Goal: Information Seeking & Learning: Learn about a topic

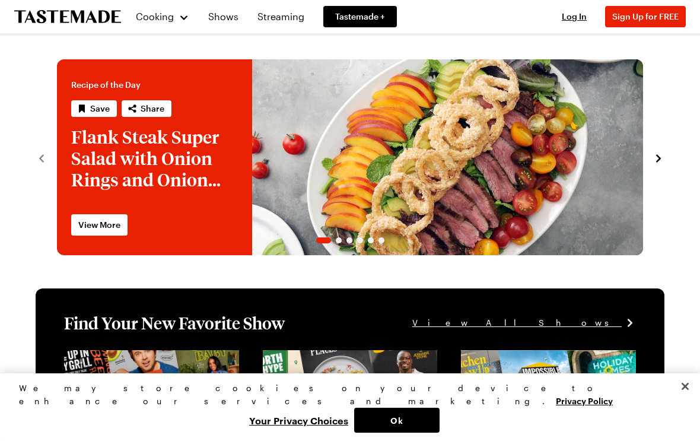
click at [570, 15] on span "Log In" at bounding box center [574, 16] width 25 height 10
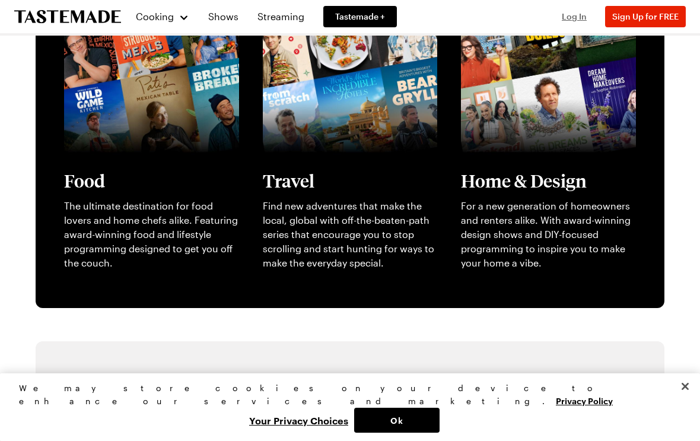
scroll to position [348, 0]
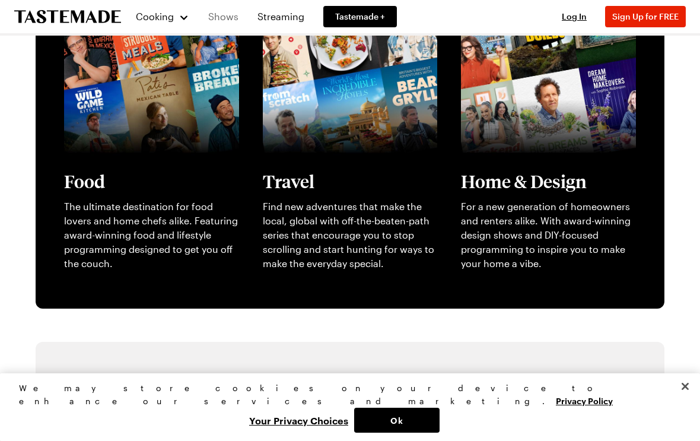
click at [224, 15] on link "Shows" at bounding box center [223, 16] width 45 height 33
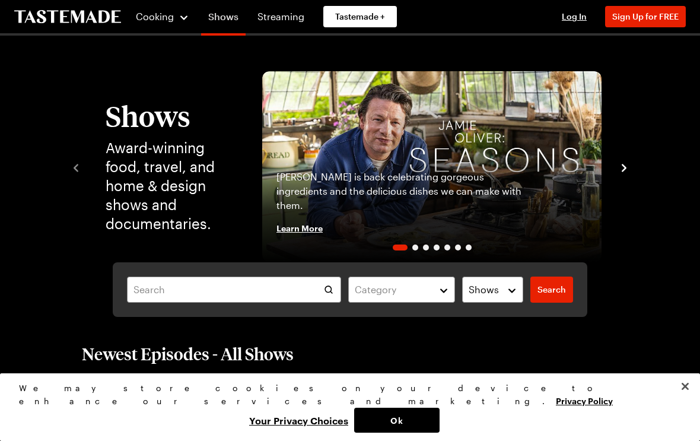
click at [230, 20] on link "Shows" at bounding box center [223, 18] width 45 height 33
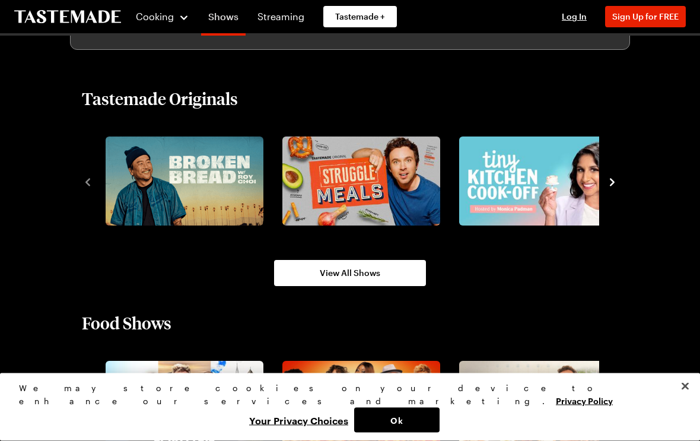
scroll to position [735, 0]
click at [382, 198] on img "2 / 8" at bounding box center [361, 180] width 158 height 89
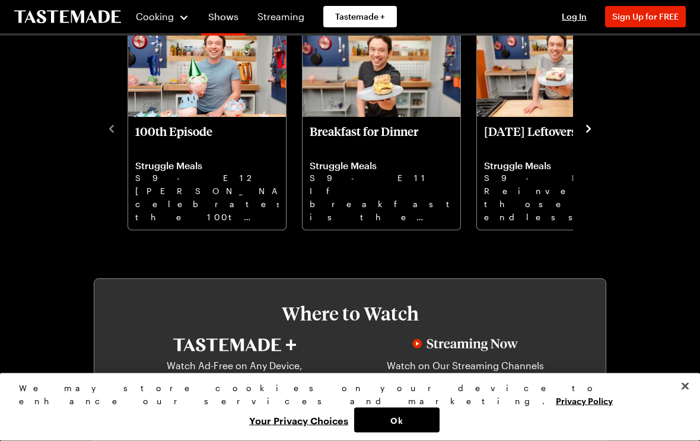
scroll to position [361, 0]
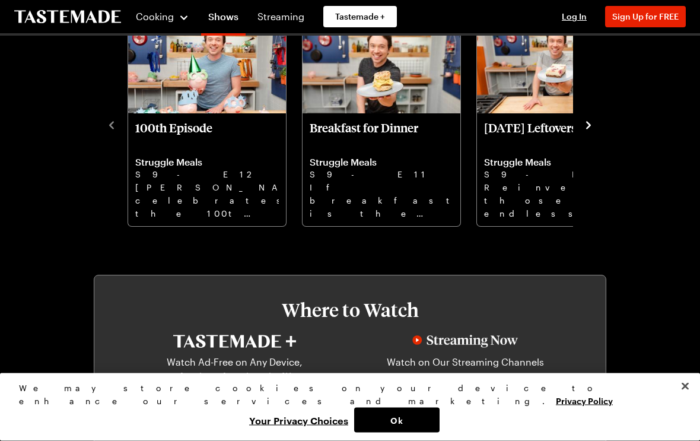
click at [592, 124] on icon "navigate to next item" at bounding box center [589, 126] width 12 height 12
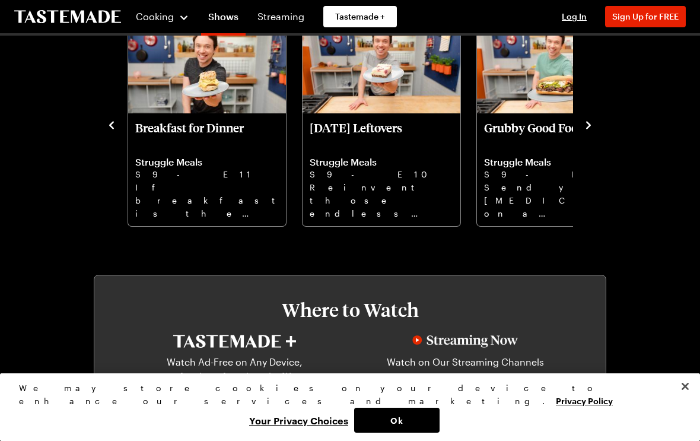
click at [594, 120] on icon "navigate to next item" at bounding box center [589, 125] width 12 height 12
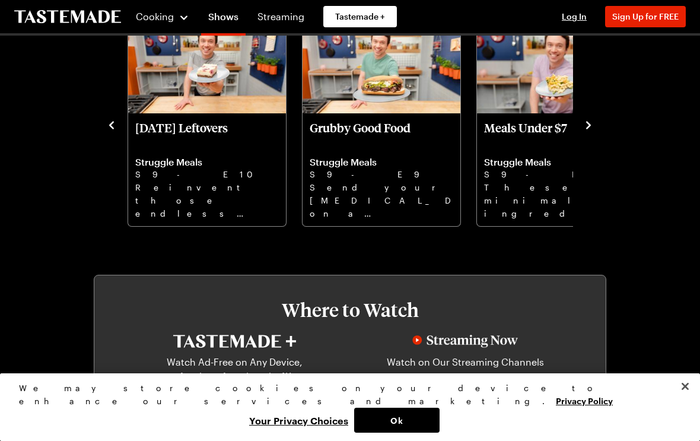
click at [599, 118] on div "Episodes Season 9 100th Episode Struggle Meals S9 - E12 [PERSON_NAME] celebrate…" at bounding box center [350, 99] width 513 height 256
click at [592, 126] on icon "navigate to next item" at bounding box center [589, 125] width 12 height 12
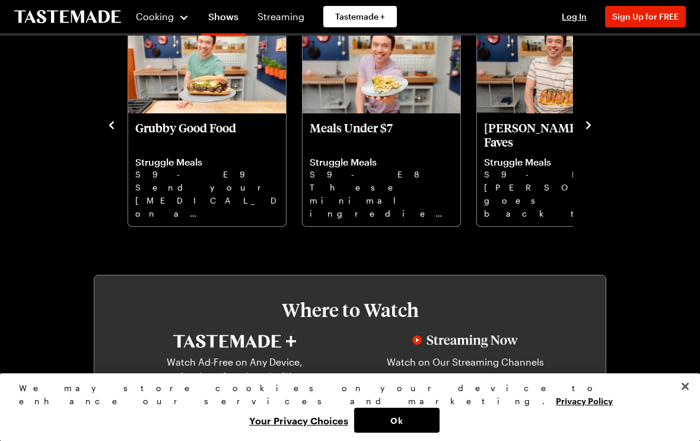
click at [593, 123] on icon "navigate to next item" at bounding box center [589, 125] width 12 height 12
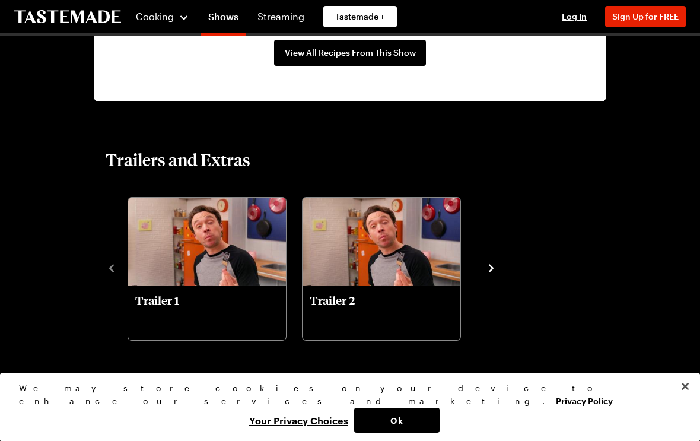
scroll to position [1168, 0]
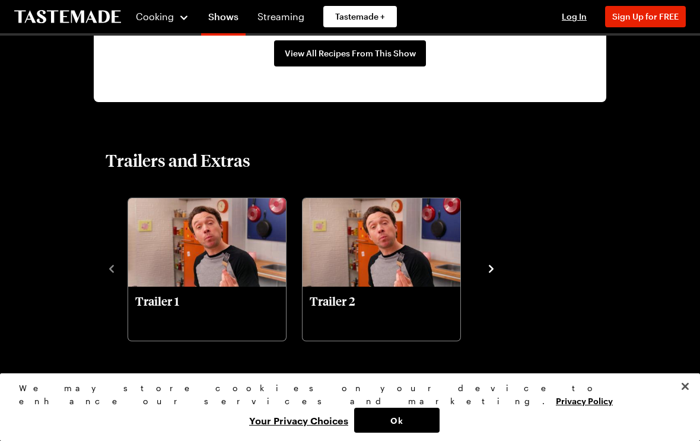
click at [494, 272] on icon "navigate to next item" at bounding box center [491, 269] width 12 height 12
click at [487, 271] on icon "navigate to next item" at bounding box center [491, 269] width 12 height 12
click at [490, 268] on icon "navigate to next item" at bounding box center [491, 269] width 12 height 12
click at [494, 270] on icon "navigate to next item" at bounding box center [491, 269] width 12 height 12
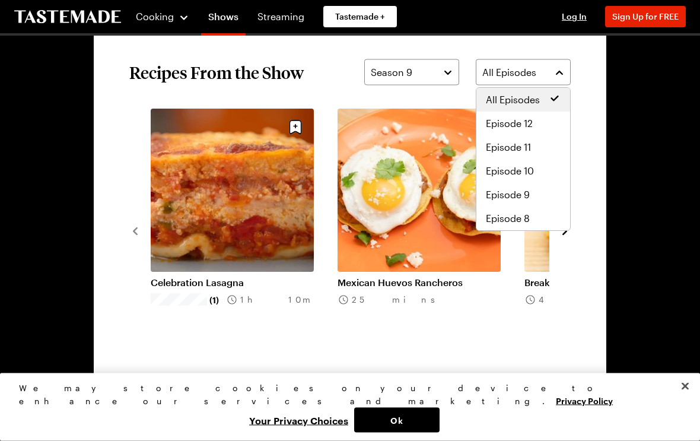
scroll to position [834, 0]
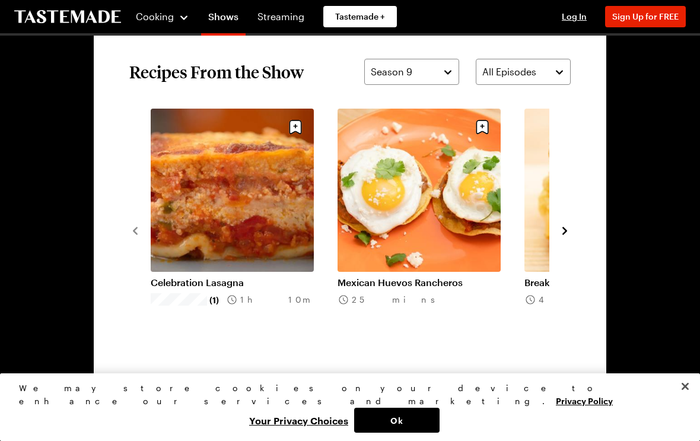
click at [565, 230] on icon "navigate to next item" at bounding box center [564, 231] width 5 height 8
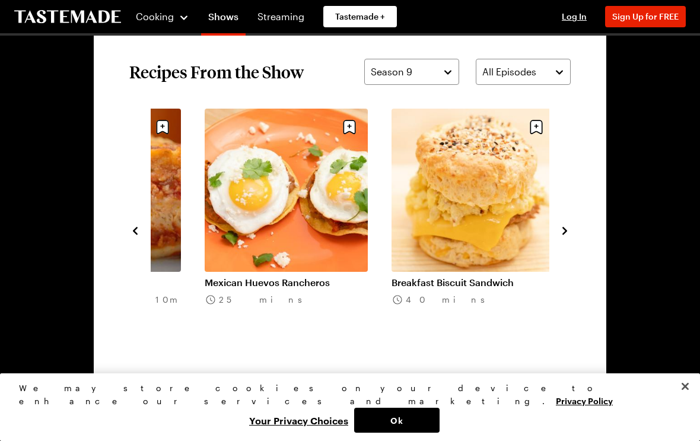
click at [555, 238] on div "Celebration Lasagna (1) 1h 10m Mexican Huevos Rancheros 25 mins Breakfast Biscu…" at bounding box center [349, 230] width 441 height 243
click at [564, 235] on icon "navigate to next item" at bounding box center [565, 231] width 12 height 12
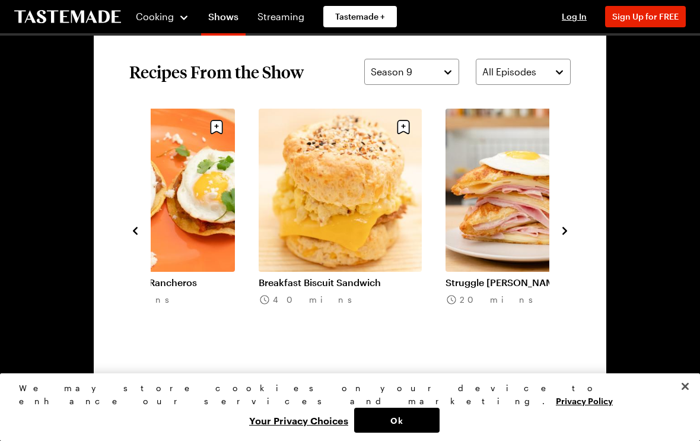
click at [566, 234] on icon "navigate to next item" at bounding box center [565, 231] width 12 height 12
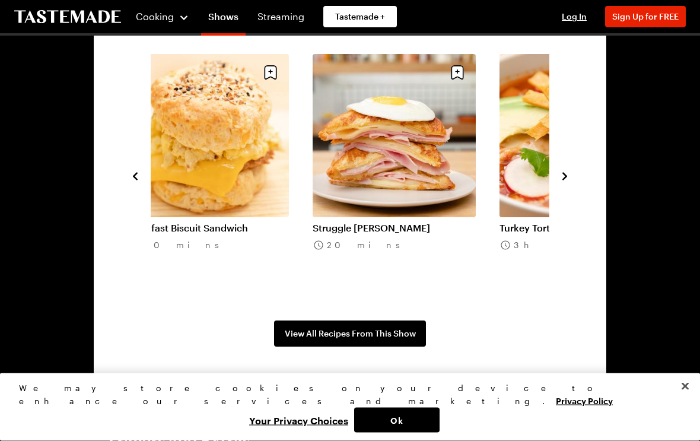
scroll to position [888, 0]
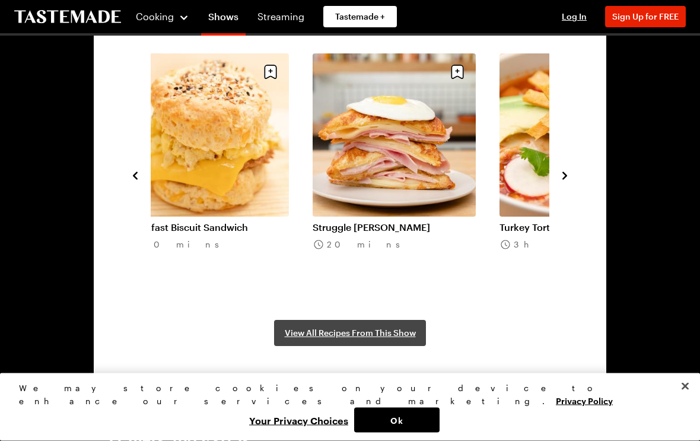
click at [405, 344] on link "View All Recipes From This Show" at bounding box center [350, 333] width 152 height 26
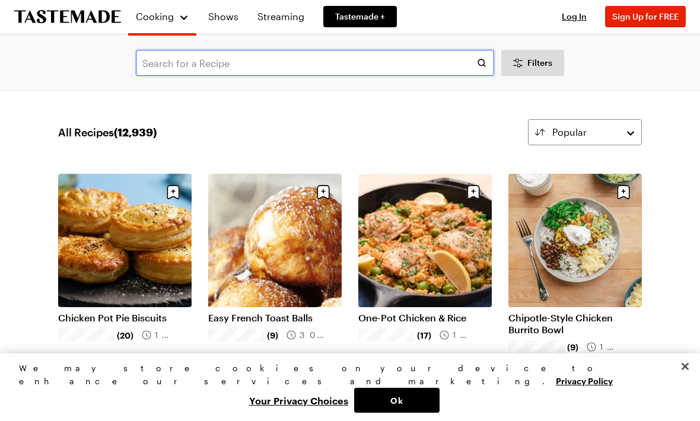
click at [265, 63] on input "text" at bounding box center [315, 63] width 358 height 26
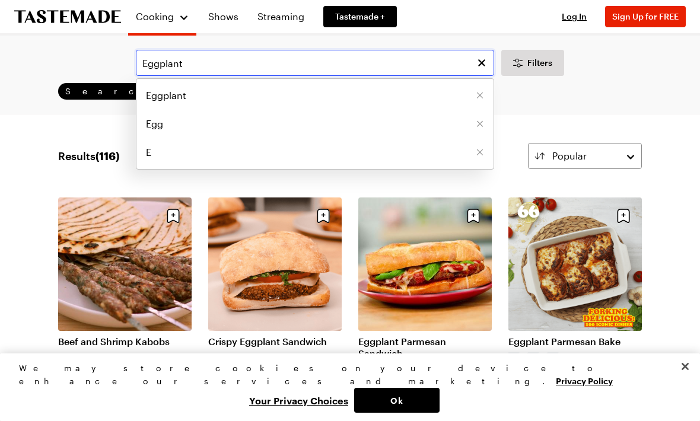
type input "Eggplant"
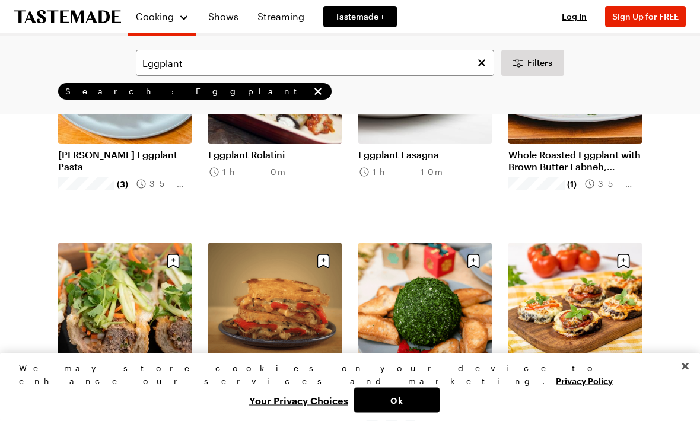
scroll to position [419, 0]
click at [76, 158] on link "Norma Eggplant Pasta" at bounding box center [125, 161] width 134 height 24
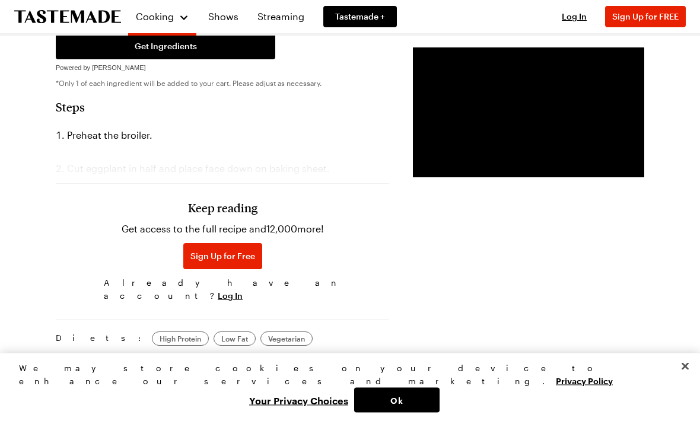
scroll to position [711, 0]
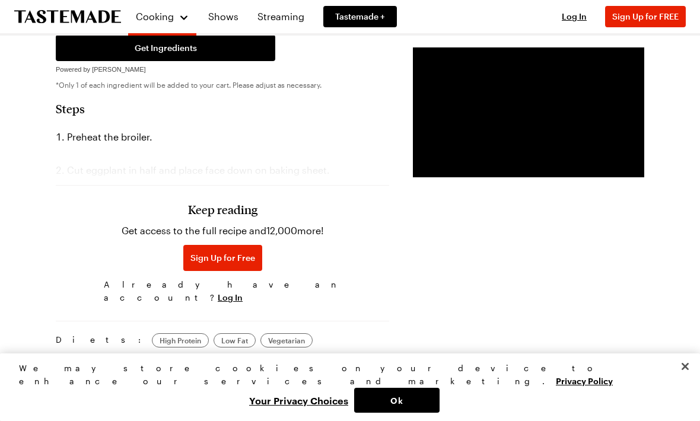
click at [236, 115] on section "Steps Preheat the broiler. Cut eggplant in half and place face down on baking s…" at bounding box center [222, 205] width 333 height 208
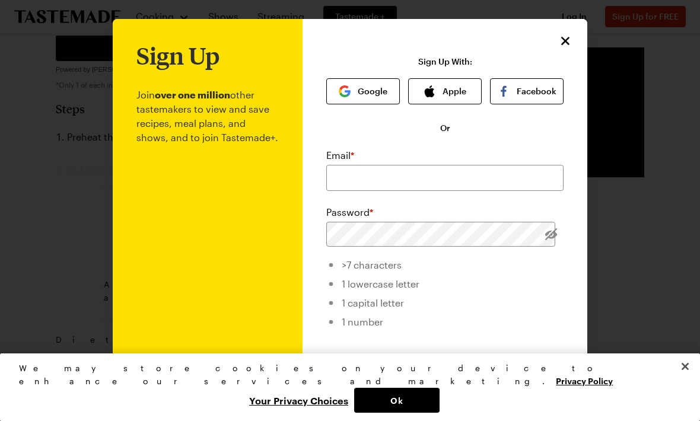
click at [579, 31] on div "Sign Up Join over one million other tastemakers to view and save recipes, meal …" at bounding box center [445, 282] width 285 height 526
click at [568, 41] on icon "Close" at bounding box center [565, 41] width 14 height 14
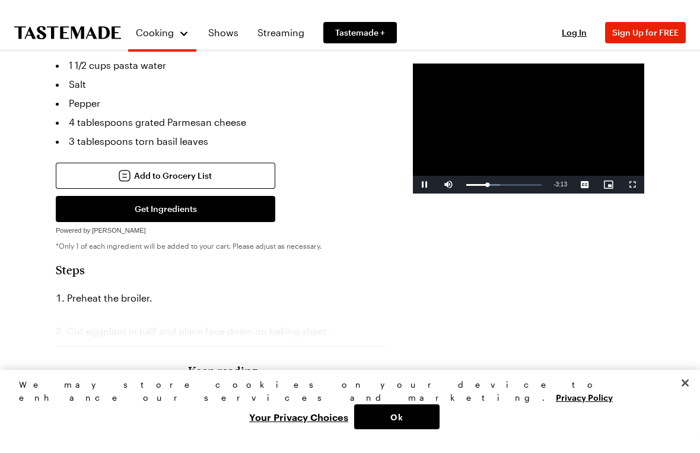
scroll to position [14, 0]
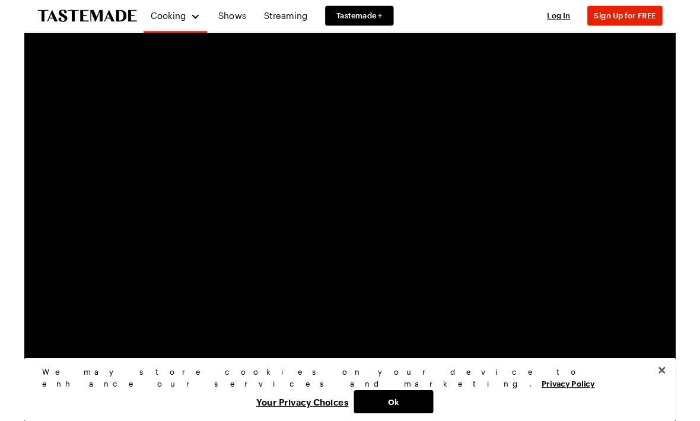
scroll to position [567, 0]
